Goal: Navigation & Orientation: Find specific page/section

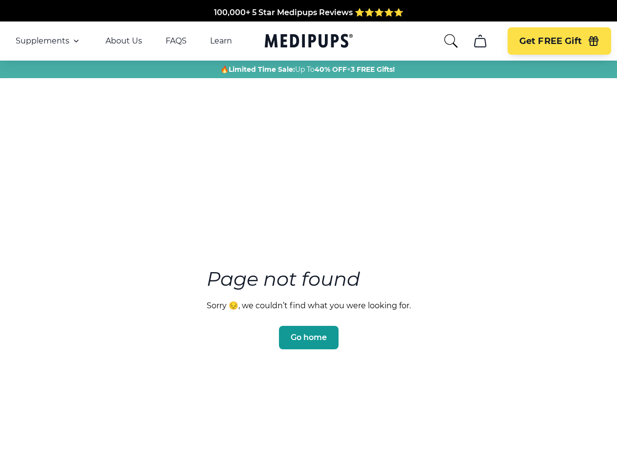
click at [308, 235] on section "Page not found Sorry 😔, we couldn’t find what you were looking for. Go home" at bounding box center [308, 285] width 617 height 375
click at [48, 41] on span "Supplements" at bounding box center [43, 41] width 54 height 10
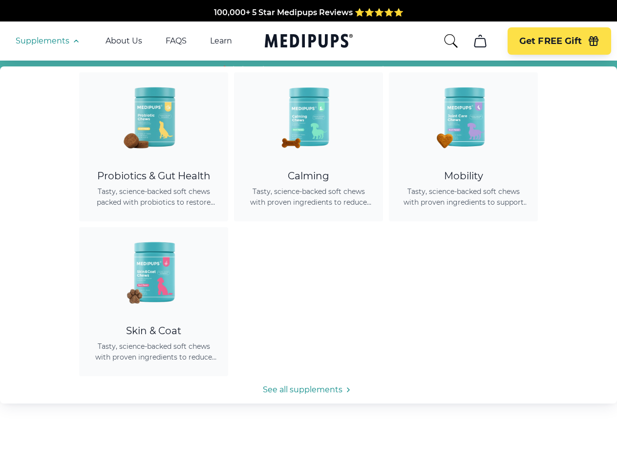
click at [75, 41] on icon "button" at bounding box center [76, 41] width 12 height 12
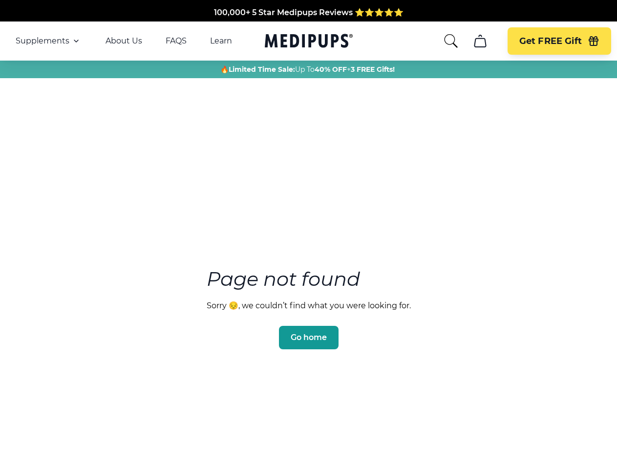
click at [451, 41] on icon "search" at bounding box center [451, 41] width 16 height 16
click at [480, 41] on icon "cart" at bounding box center [481, 41] width 16 height 16
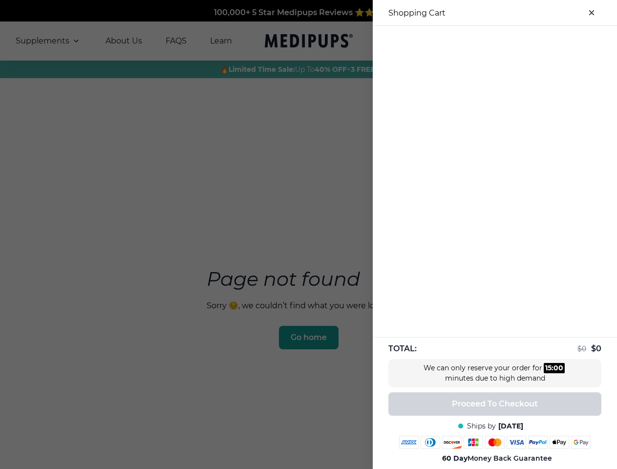
click at [480, 41] on div at bounding box center [495, 34] width 244 height 16
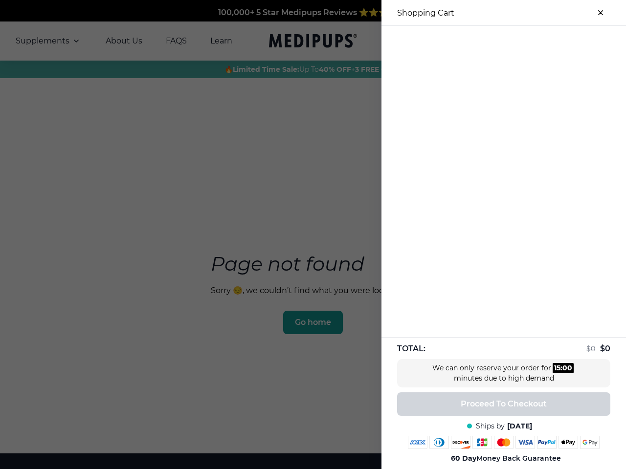
click at [559, 41] on div at bounding box center [503, 34] width 244 height 16
click at [594, 41] on div at bounding box center [503, 34] width 244 height 16
click at [308, 323] on div at bounding box center [313, 234] width 626 height 469
